Goal: Navigation & Orientation: Find specific page/section

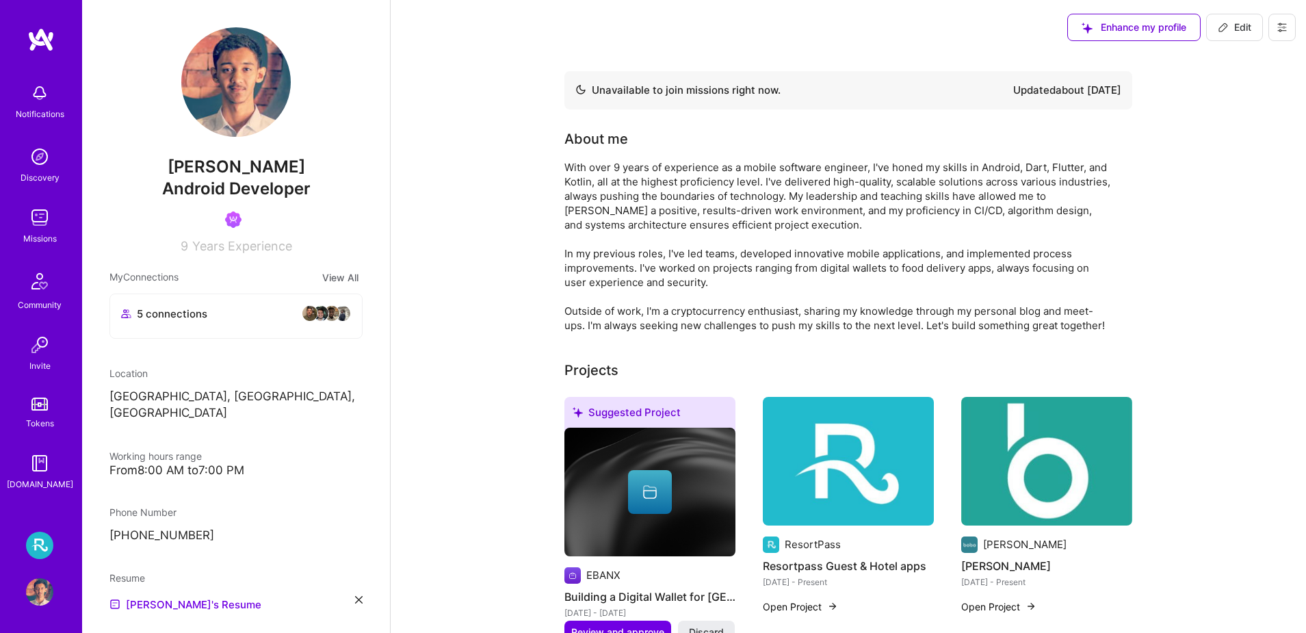
click at [29, 405] on link "Tokens" at bounding box center [39, 411] width 85 height 38
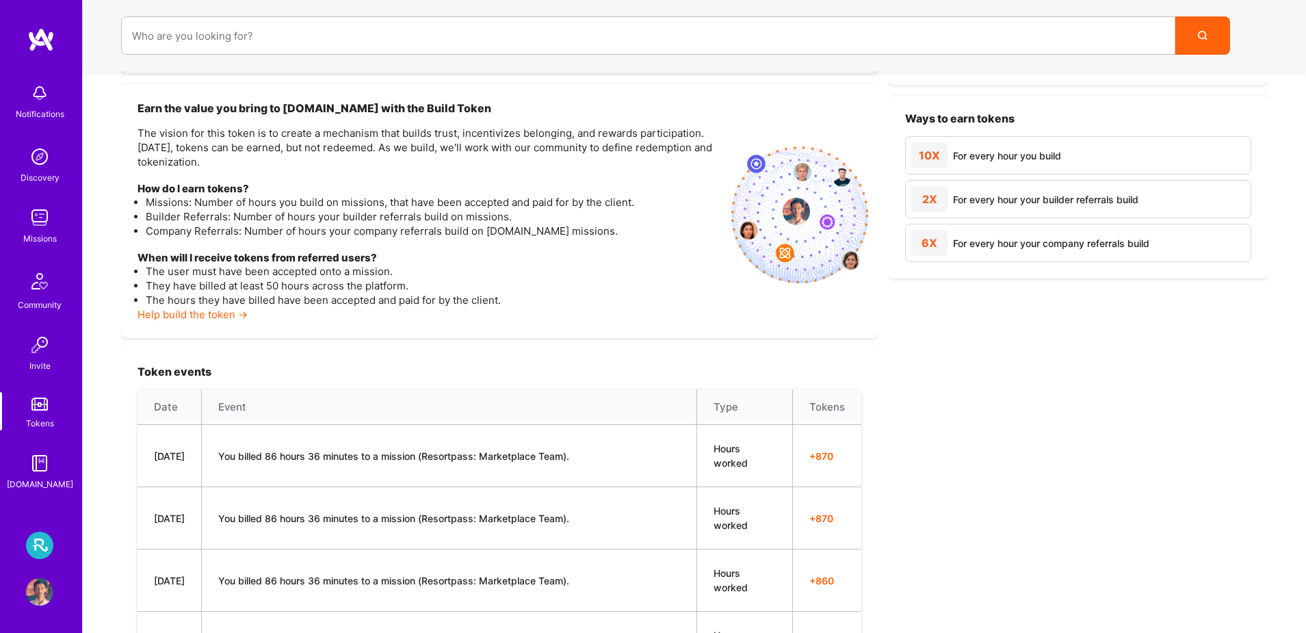
scroll to position [192, 0]
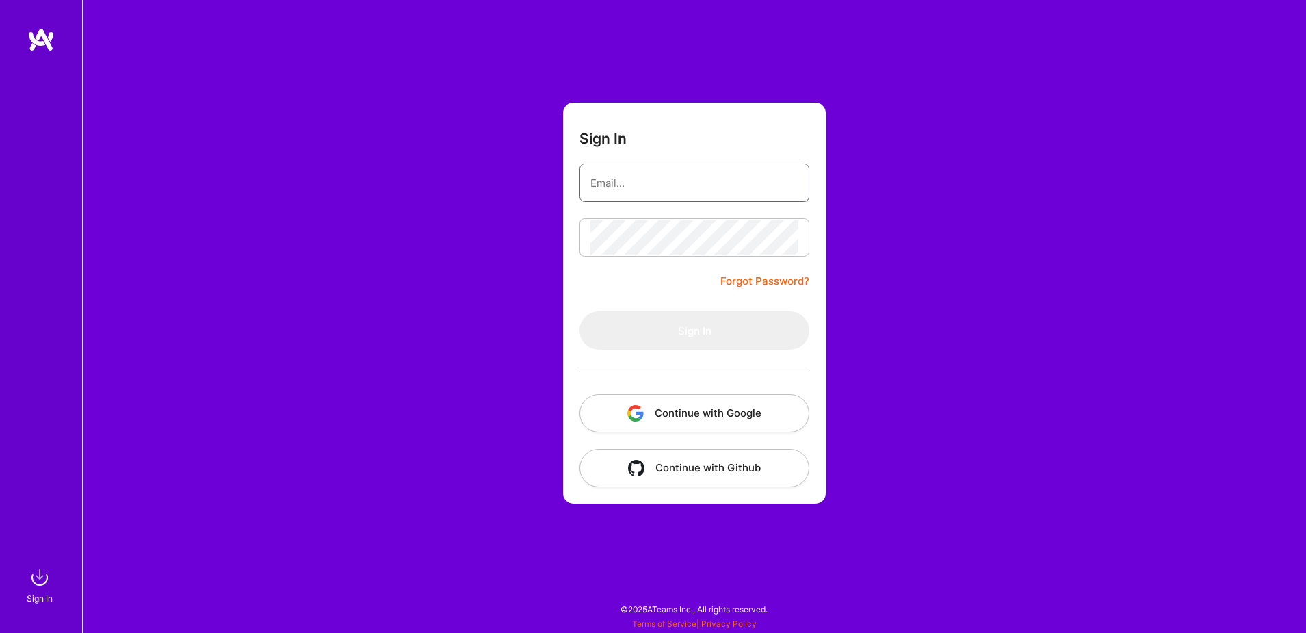
type input "[EMAIL_ADDRESS][DOMAIN_NAME]"
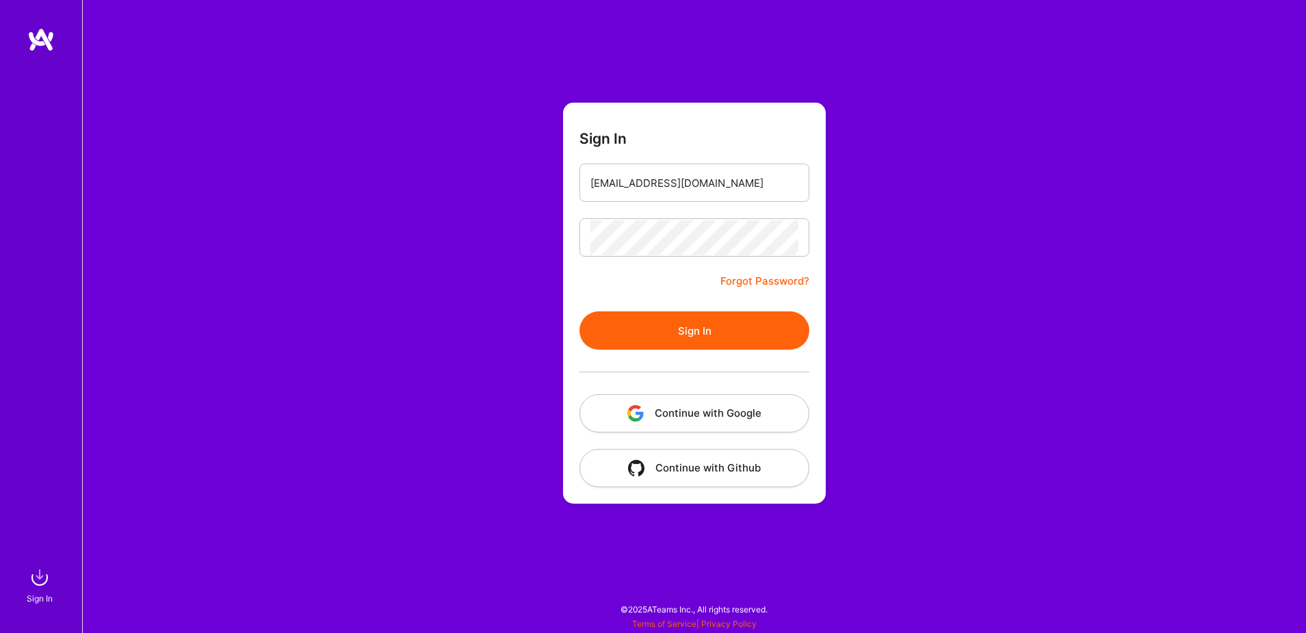
click at [693, 412] on button "Continue with Google" at bounding box center [694, 413] width 230 height 38
